Goal: Information Seeking & Learning: Check status

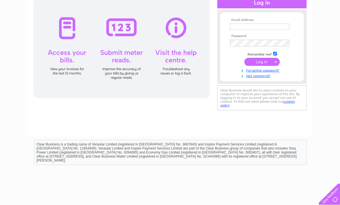
click at [258, 91] on div "Clear Business would like to place cookies on your computer to improve your exp…" at bounding box center [261, 97] width 89 height 25
click at [242, 93] on div "Clear Business would like to place cookies on your computer to improve your exp…" at bounding box center [261, 97] width 89 height 25
click at [252, 95] on div "Clear Business would like to place cookies on your computer to improve your exp…" at bounding box center [261, 97] width 89 height 25
click at [248, 28] on input "text" at bounding box center [259, 27] width 59 height 6
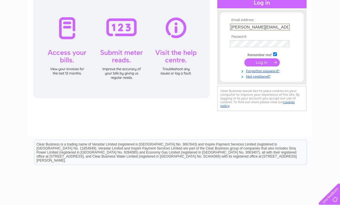
type input "Sallyhann@aol.com"
click at [246, 39] on tbody "Email Address: Sallyhann@aol.com Password: Remember me?" at bounding box center [261, 48] width 67 height 61
click at [265, 63] on input "submit" at bounding box center [261, 62] width 35 height 8
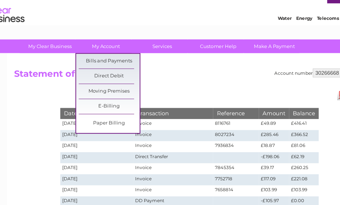
click at [87, 103] on link "Paper Billing" at bounding box center [106, 109] width 47 height 12
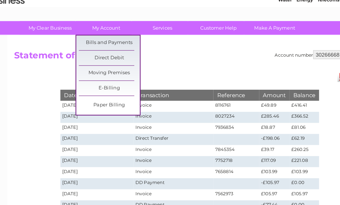
click at [97, 90] on link "E-Billing" at bounding box center [106, 96] width 47 height 12
click at [170, 66] on h2 "Statement of Accounts" at bounding box center [162, 71] width 259 height 11
click at [27, 98] on div "Account number 30266668 Statement of Accounts Download Pdf Date Transaction Ref…" at bounding box center [169, 166] width 285 height 224
click at [166, 54] on div "Account number 30266668 Statement of Accounts Download Pdf Date Transaction Ref…" at bounding box center [169, 166] width 285 height 224
click at [88, 43] on link "My Account" at bounding box center [104, 48] width 47 height 11
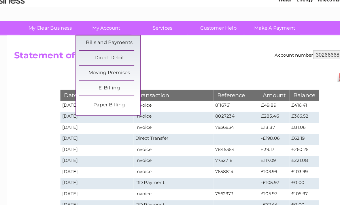
click at [27, 59] on div "Account number 30266668 Statement of Accounts Download Pdf Date Transaction Ref…" at bounding box center [169, 166] width 285 height 224
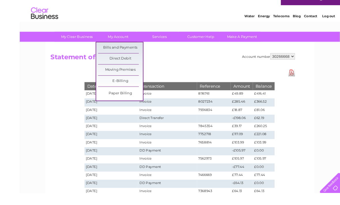
scroll to position [16, 0]
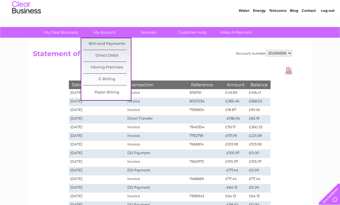
click at [234, 103] on td "£285.46" at bounding box center [236, 102] width 24 height 9
click at [107, 30] on link "My Account" at bounding box center [104, 32] width 47 height 11
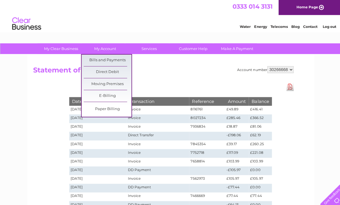
scroll to position [16, 0]
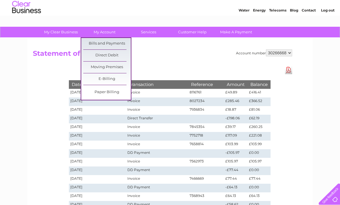
click at [116, 44] on link "Bills and Payments" at bounding box center [106, 44] width 47 height 12
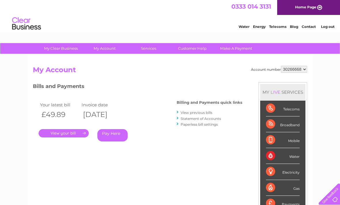
click at [79, 134] on link "." at bounding box center [64, 133] width 50 height 8
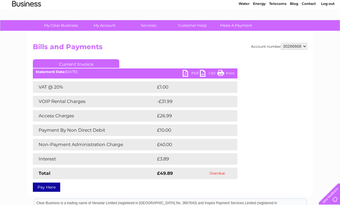
scroll to position [22, 0]
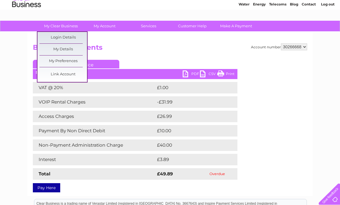
click at [188, 55] on div "Account number 30266668 Bills and Payments Current Invoice PDF CSV Print Total" at bounding box center [170, 116] width 274 height 147
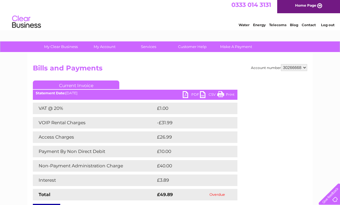
scroll to position [0, 0]
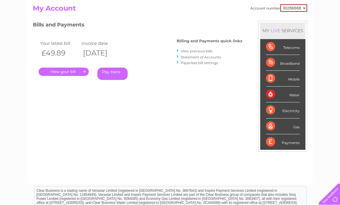
scroll to position [61, 0]
click at [285, 142] on div "Payments" at bounding box center [283, 143] width 34 height 16
click at [272, 143] on div "Payments" at bounding box center [283, 143] width 34 height 16
click at [297, 147] on div "Payments" at bounding box center [283, 143] width 34 height 16
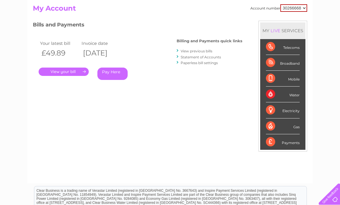
click at [199, 49] on link "View previous bills" at bounding box center [196, 51] width 32 height 4
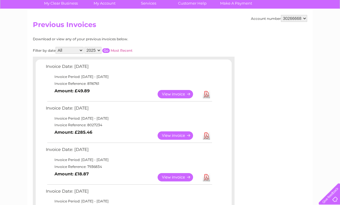
scroll to position [48, 0]
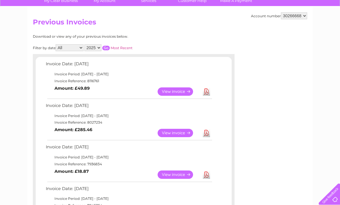
click at [177, 132] on link "View" at bounding box center [178, 133] width 42 height 8
